Goal: Information Seeking & Learning: Learn about a topic

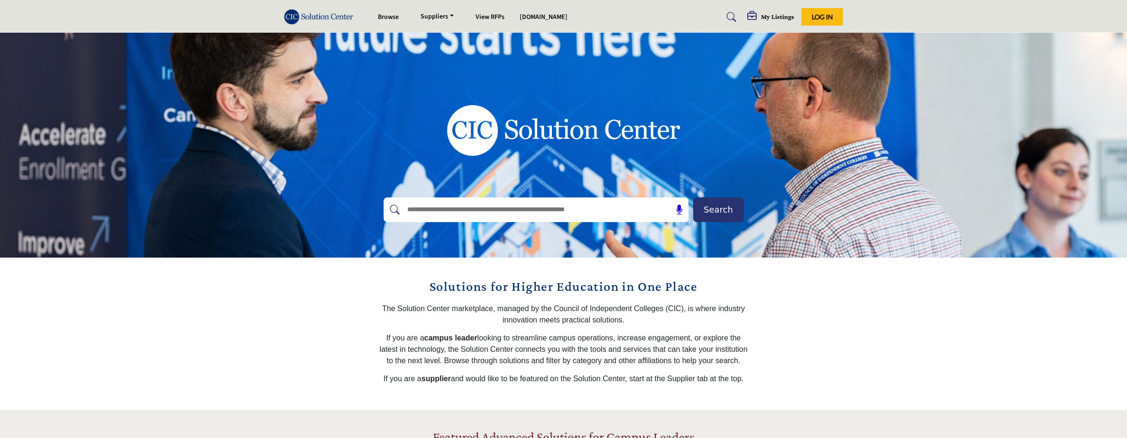
click at [508, 214] on input "text" at bounding box center [515, 210] width 226 height 14
type input "**********"
click at [718, 210] on button "Search" at bounding box center [718, 210] width 51 height 25
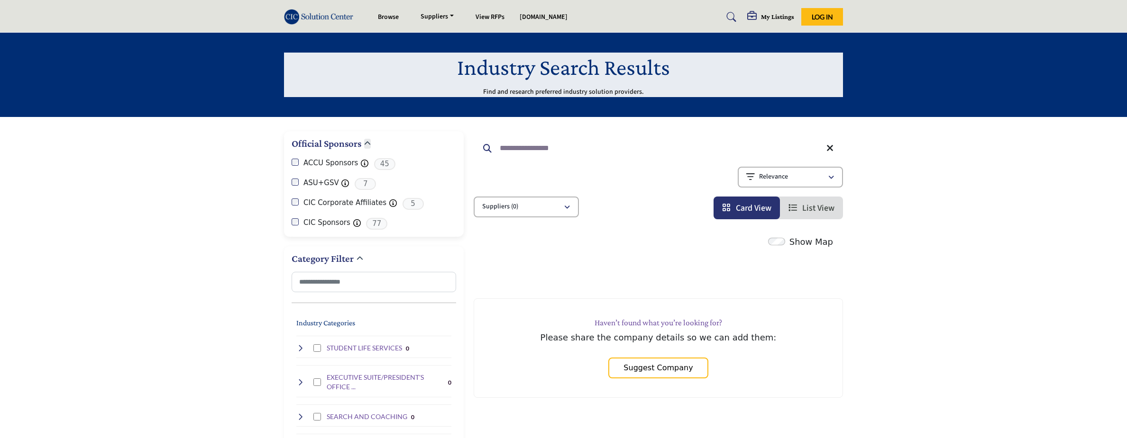
click at [324, 160] on label "ACCU Sponsors" at bounding box center [330, 163] width 55 height 11
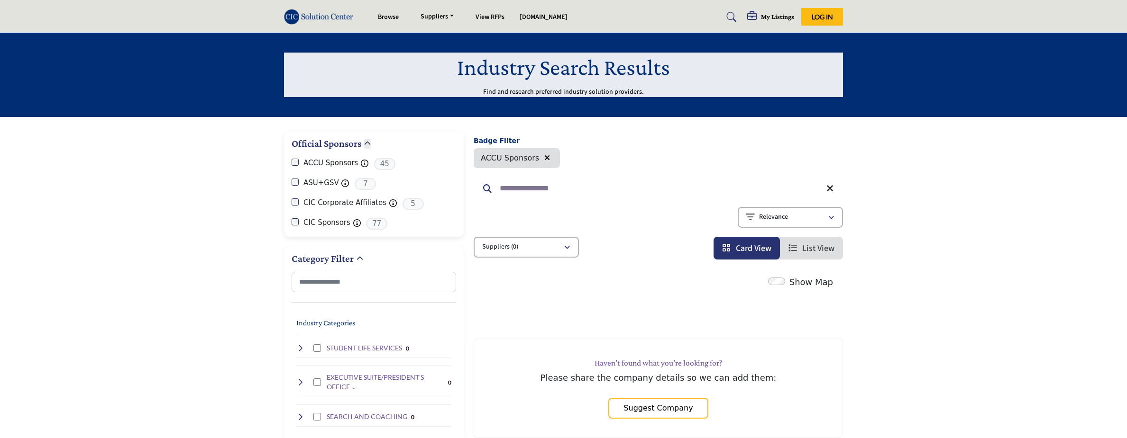
click at [381, 161] on span "45" at bounding box center [384, 164] width 21 height 12
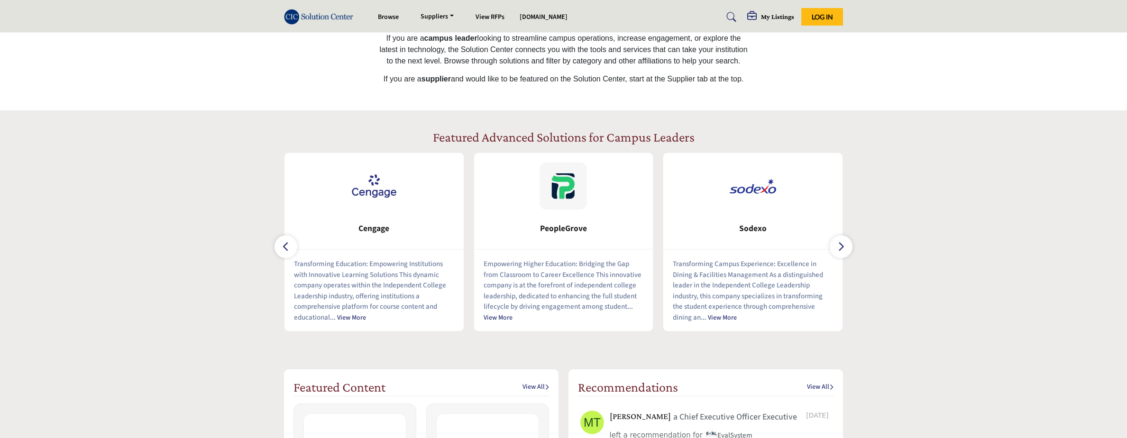
scroll to position [352, 0]
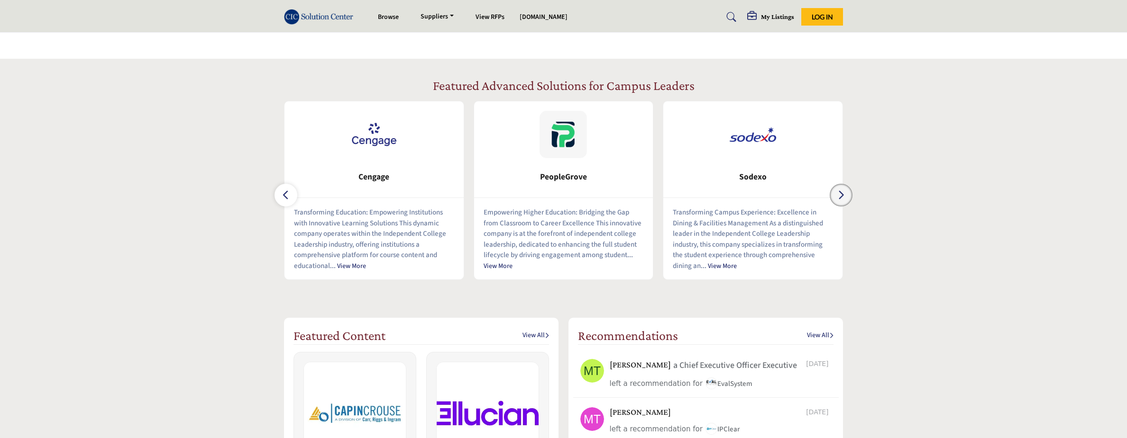
click at [840, 200] on icon "button" at bounding box center [841, 195] width 8 height 12
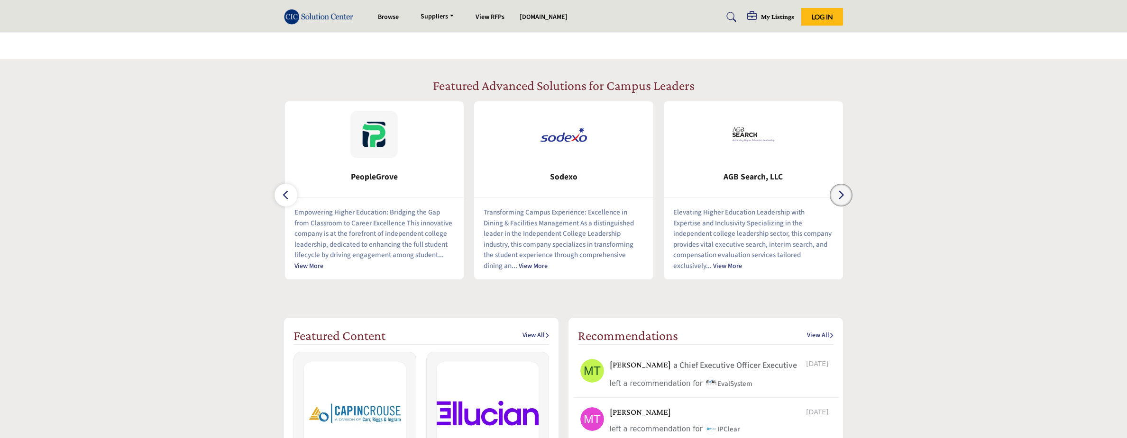
click at [840, 200] on icon "button" at bounding box center [841, 195] width 8 height 12
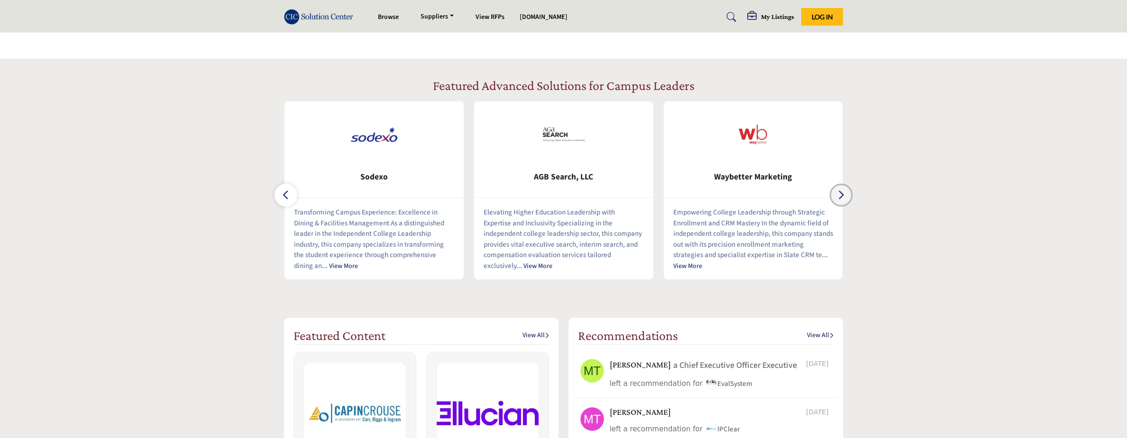
click at [840, 200] on icon "button" at bounding box center [841, 195] width 8 height 12
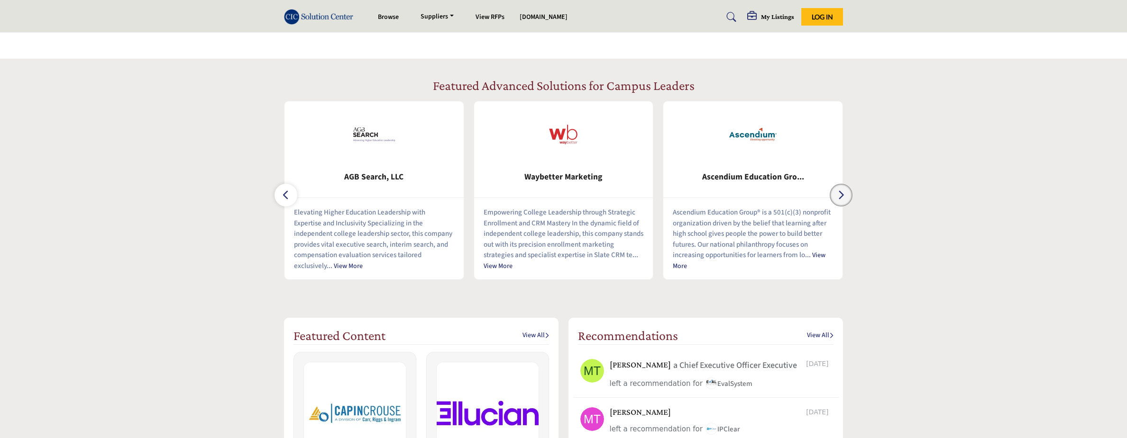
click at [840, 200] on icon "button" at bounding box center [841, 195] width 8 height 12
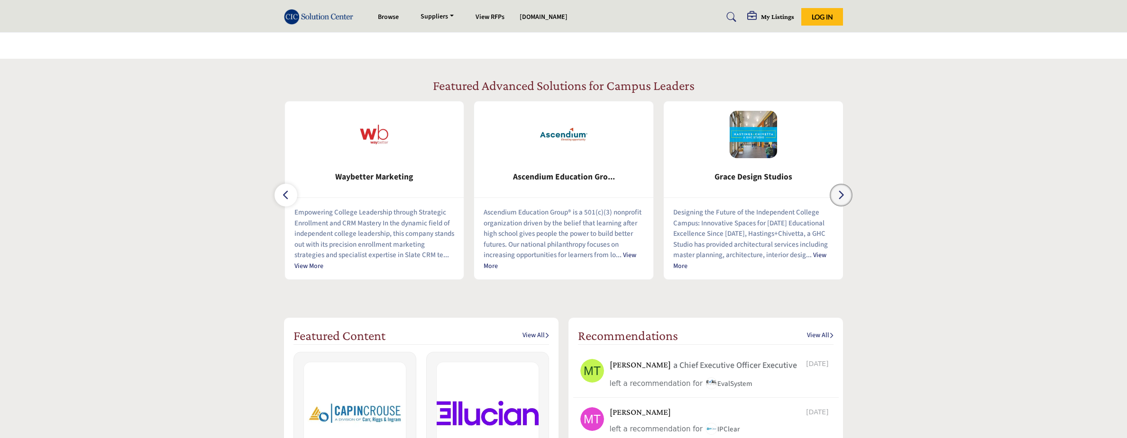
click at [840, 200] on icon "button" at bounding box center [841, 195] width 8 height 12
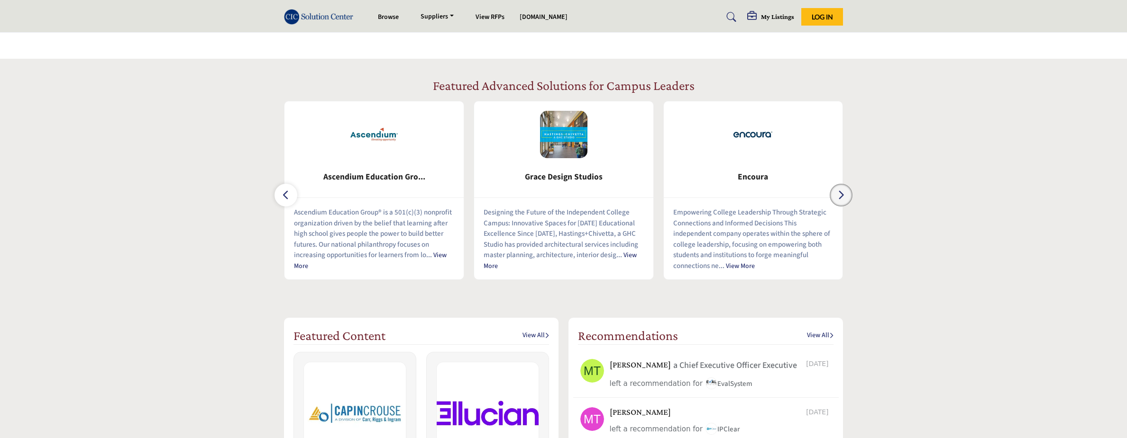
click at [840, 200] on icon "button" at bounding box center [841, 195] width 8 height 12
